Goal: Information Seeking & Learning: Learn about a topic

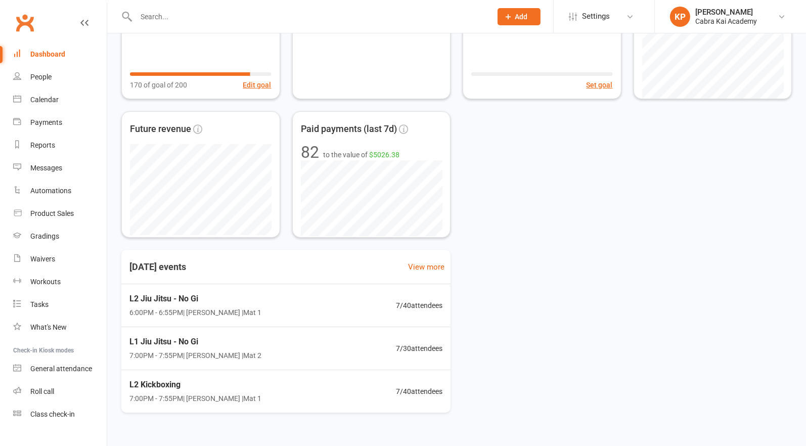
scroll to position [130, 0]
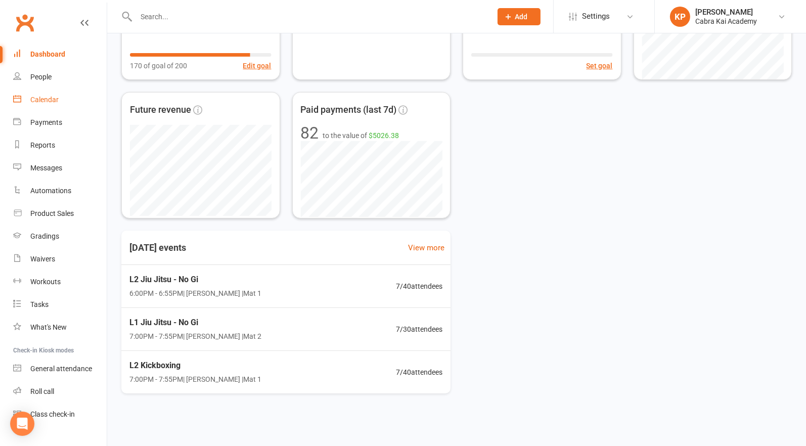
click at [44, 94] on link "Calendar" at bounding box center [60, 100] width 94 height 23
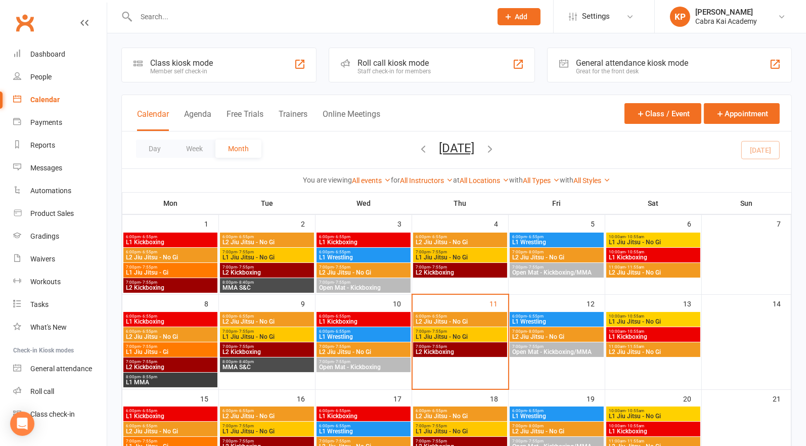
click at [649, 331] on span "10:00am - 10:55am" at bounding box center [654, 331] width 90 height 5
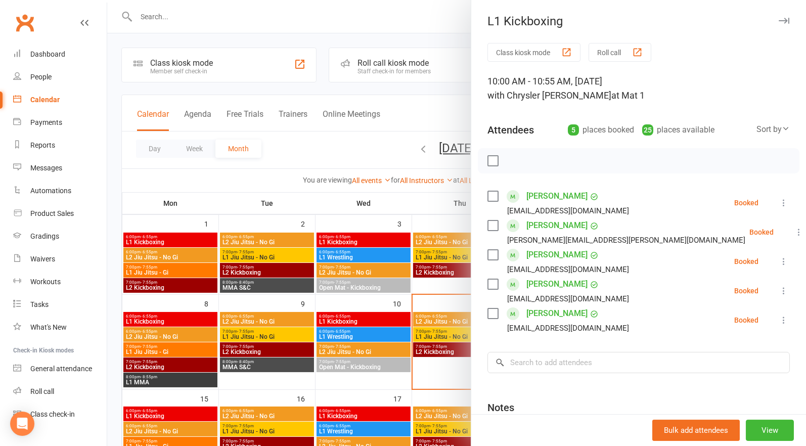
click at [421, 110] on div at bounding box center [456, 223] width 699 height 446
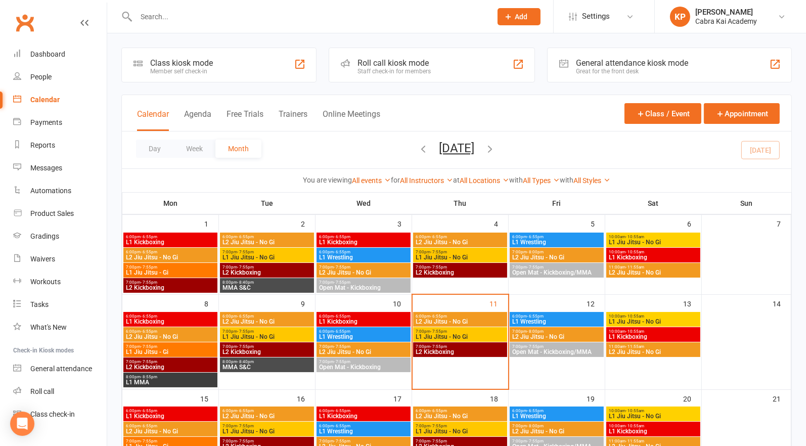
click at [652, 315] on span "10:00am - 10:55am" at bounding box center [654, 316] width 90 height 5
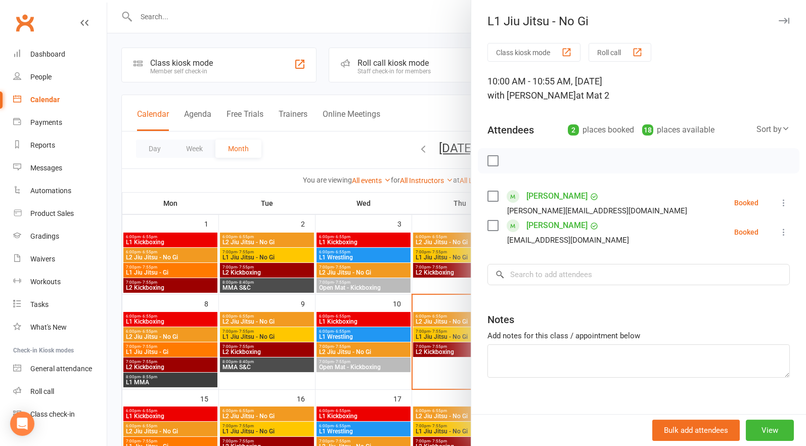
click at [431, 104] on div at bounding box center [456, 223] width 699 height 446
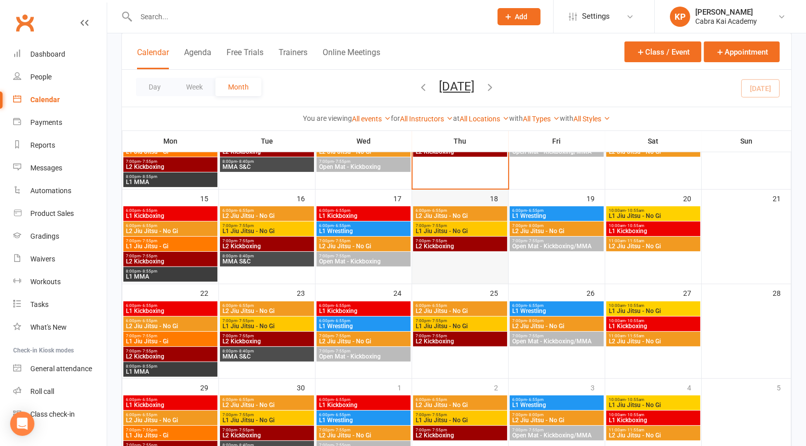
scroll to position [202, 0]
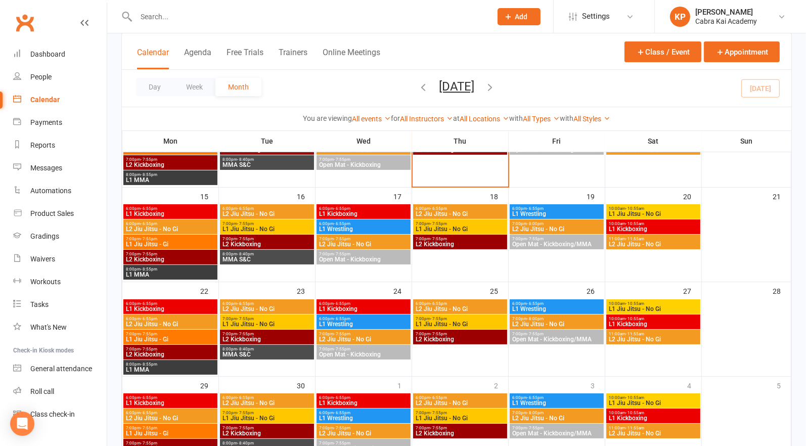
click at [357, 304] on span "6:00pm - 6:55pm" at bounding box center [364, 303] width 90 height 5
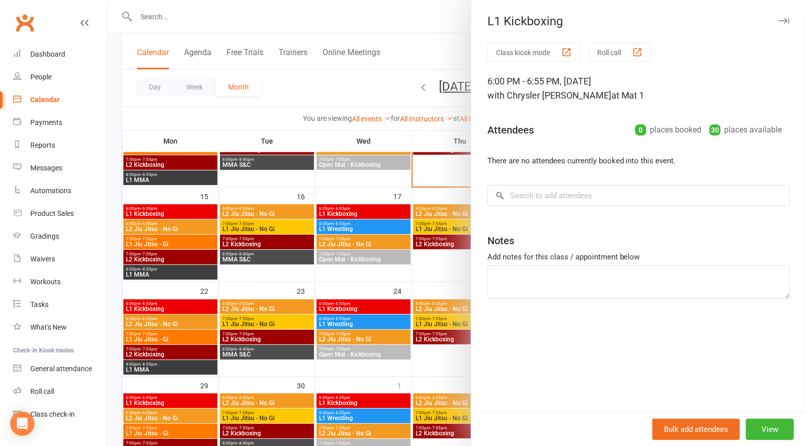
click at [414, 126] on div at bounding box center [456, 223] width 699 height 446
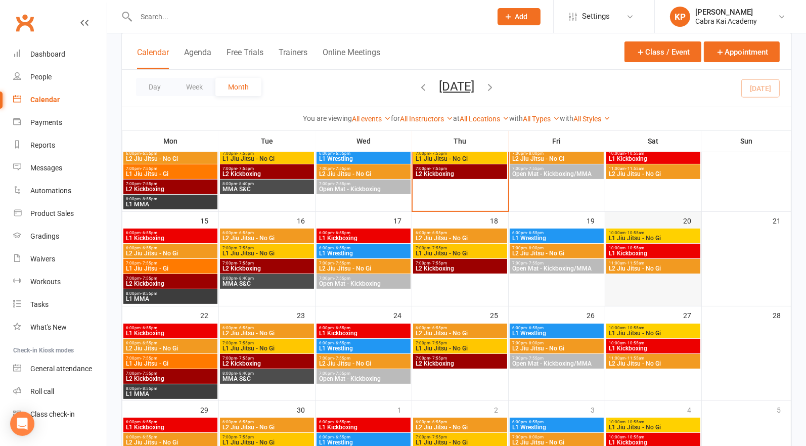
scroll to position [152, 0]
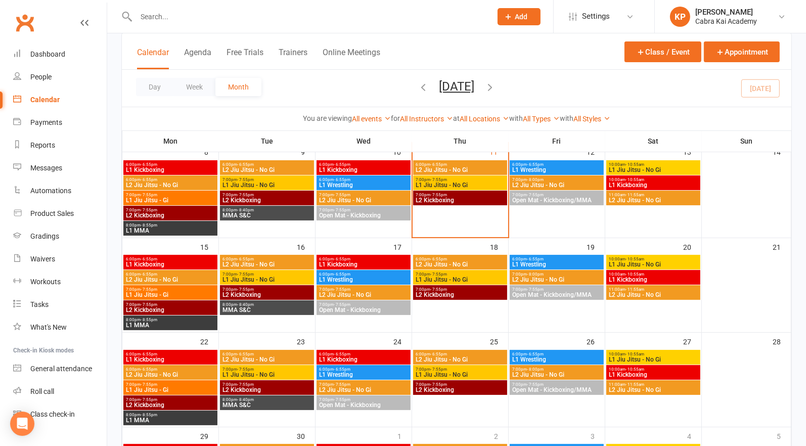
click at [647, 277] on span "L1 Kickboxing" at bounding box center [654, 280] width 90 height 6
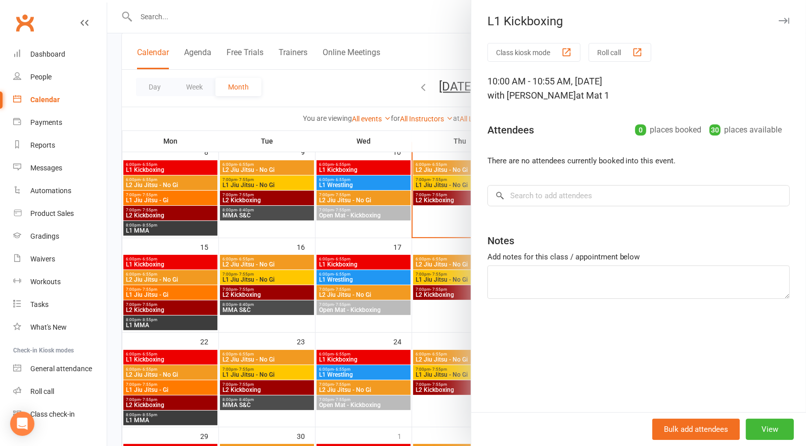
click at [446, 101] on div at bounding box center [456, 223] width 699 height 446
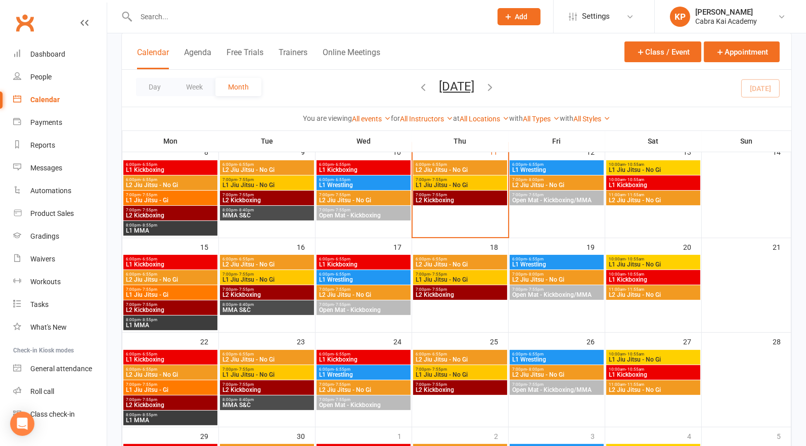
click at [658, 260] on span "10:00am - 10:55am" at bounding box center [654, 259] width 90 height 5
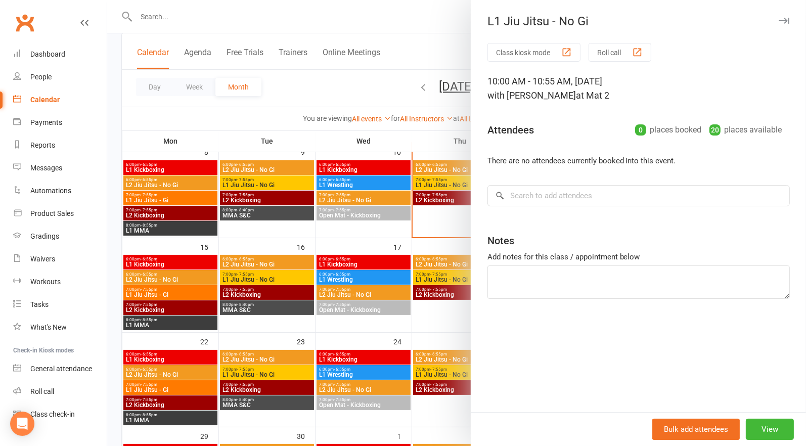
click at [441, 101] on div at bounding box center [456, 223] width 699 height 446
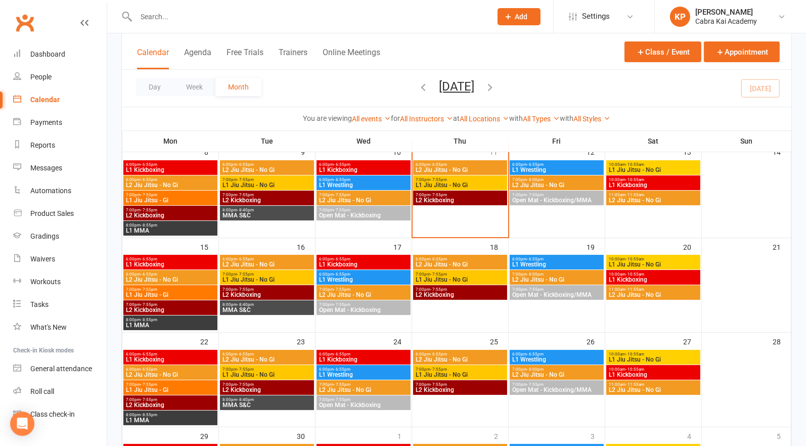
click at [651, 354] on span "10:00am - 10:55am" at bounding box center [654, 354] width 90 height 5
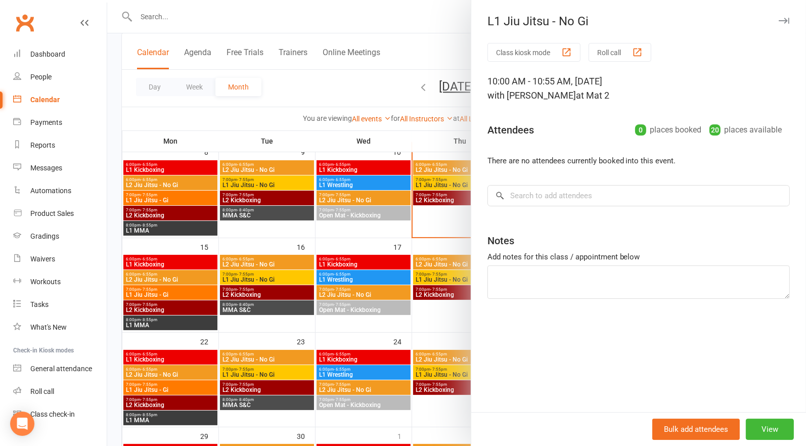
click at [444, 102] on div at bounding box center [456, 223] width 699 height 446
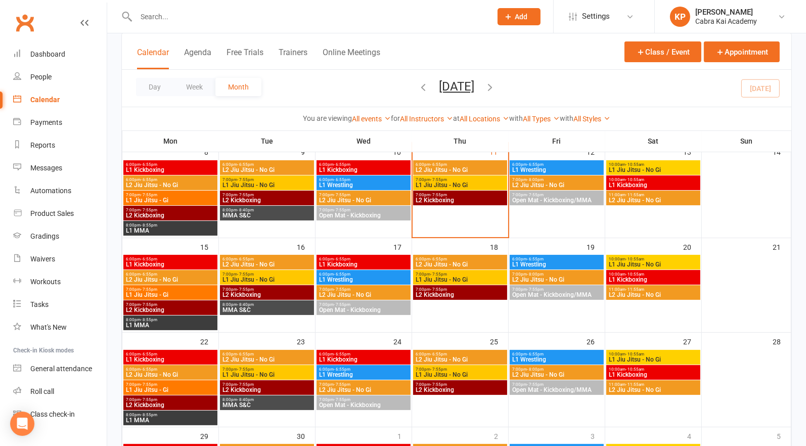
click at [660, 372] on span "L1 Kickboxing" at bounding box center [654, 375] width 90 height 6
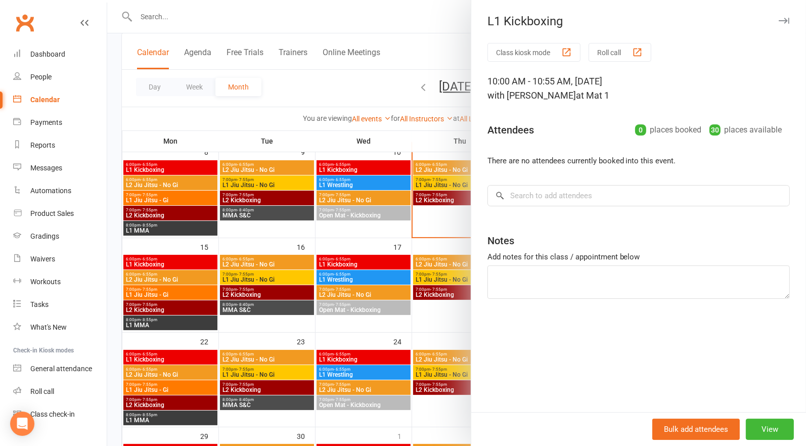
click at [426, 100] on div at bounding box center [456, 223] width 699 height 446
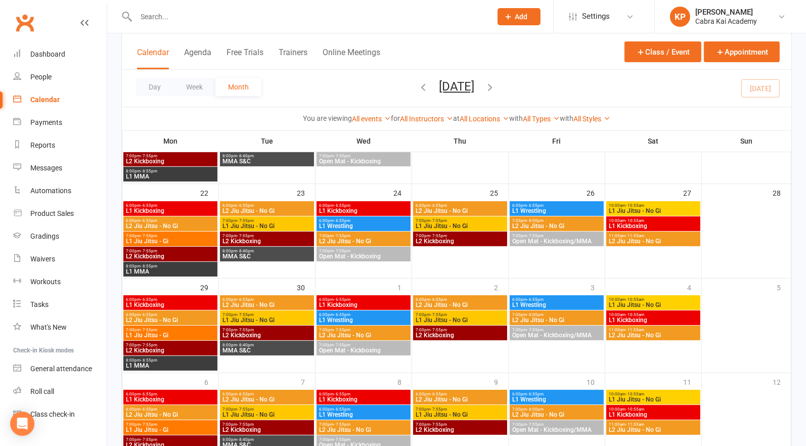
scroll to position [304, 0]
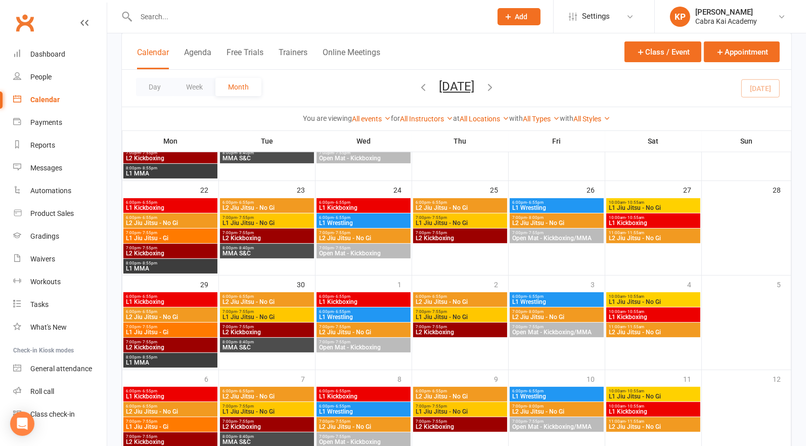
click at [636, 315] on span "L1 Kickboxing" at bounding box center [654, 317] width 90 height 6
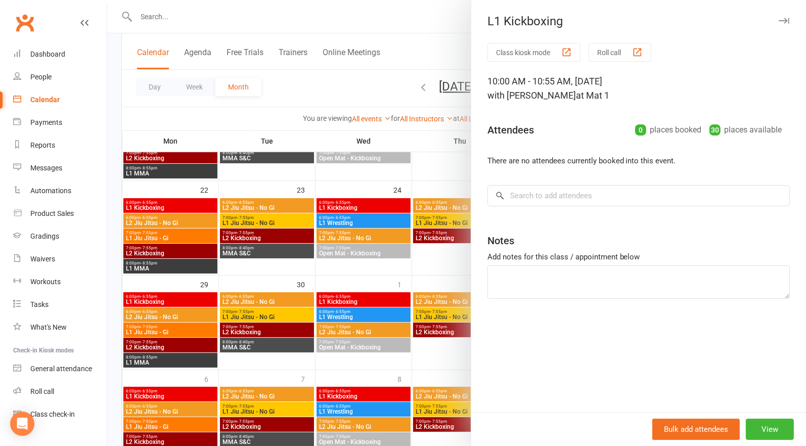
click at [436, 100] on div at bounding box center [456, 223] width 699 height 446
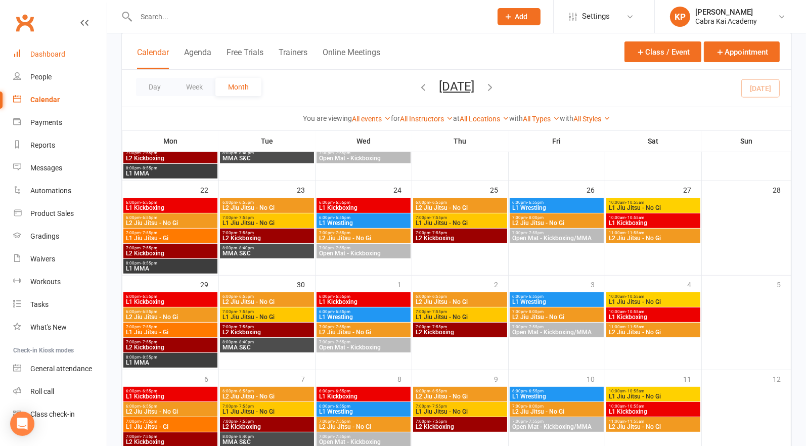
click at [47, 56] on div "Dashboard" at bounding box center [47, 54] width 35 height 8
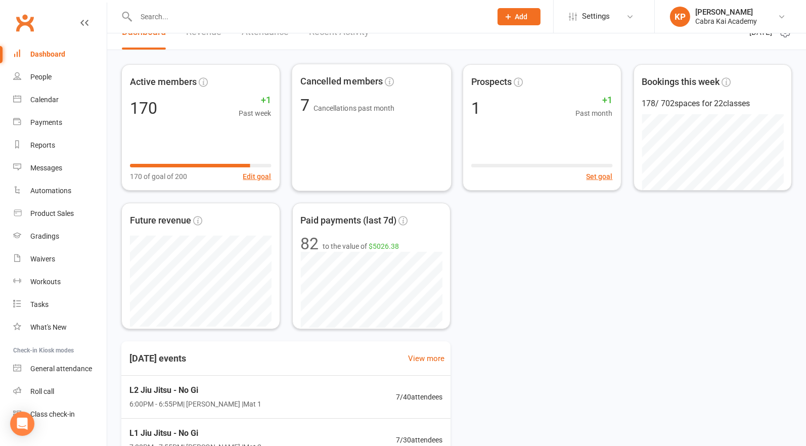
scroll to position [130, 0]
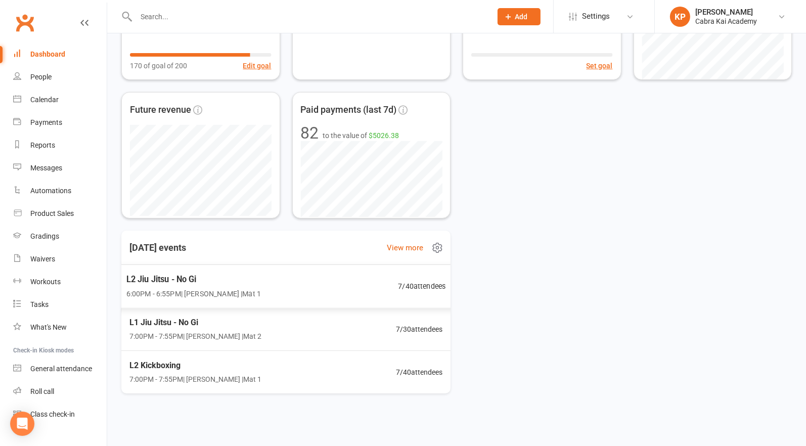
click at [283, 289] on div "L2 Jiu Jitsu - No Gi 6:00PM - 6:55PM | [PERSON_NAME] | Mat 1 7 / 40 attendees" at bounding box center [286, 287] width 344 height 44
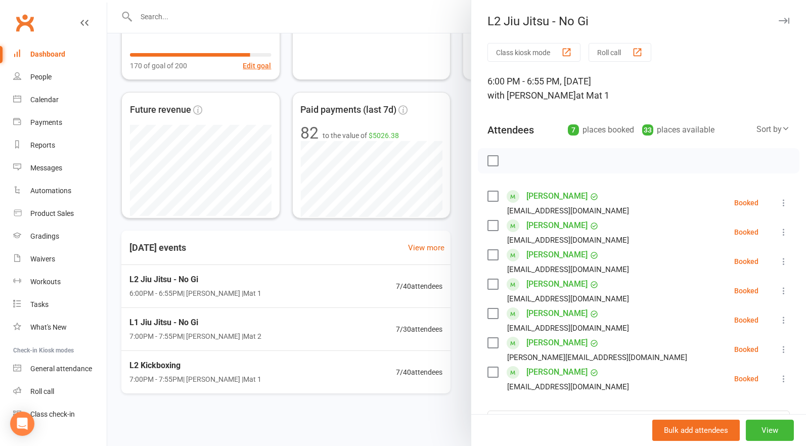
click at [256, 321] on div at bounding box center [456, 223] width 699 height 446
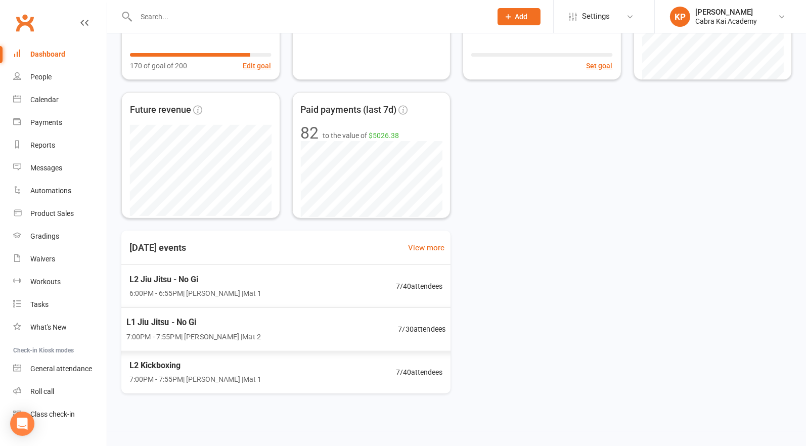
click at [240, 327] on span "L1 Jiu Jitsu - No Gi" at bounding box center [193, 322] width 135 height 13
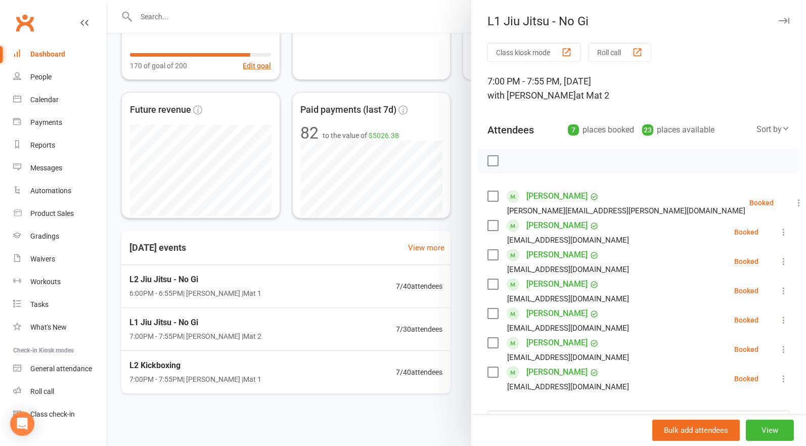
click at [249, 378] on div at bounding box center [456, 223] width 699 height 446
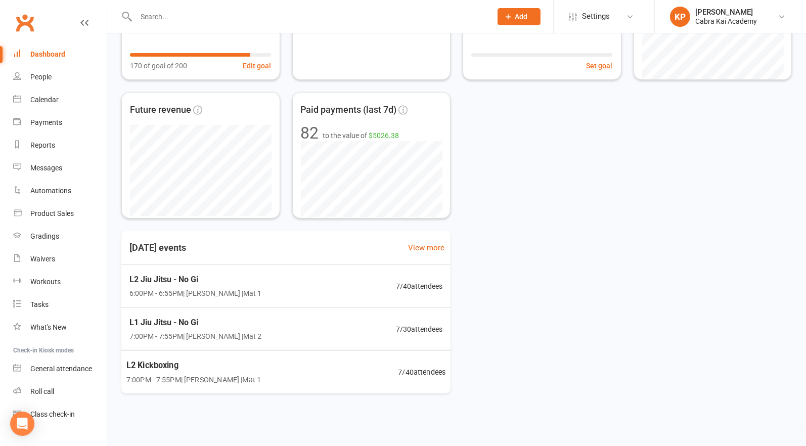
click at [213, 370] on span "L2 Kickboxing" at bounding box center [193, 365] width 135 height 13
